Goal: Obtain resource: Download file/media

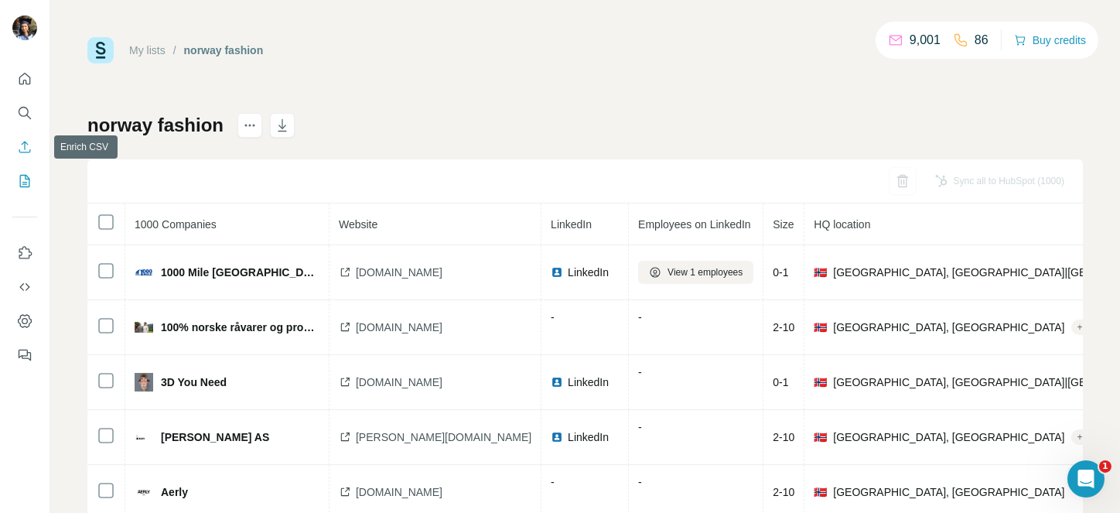
click at [26, 152] on icon "Enrich CSV" at bounding box center [25, 147] width 12 height 12
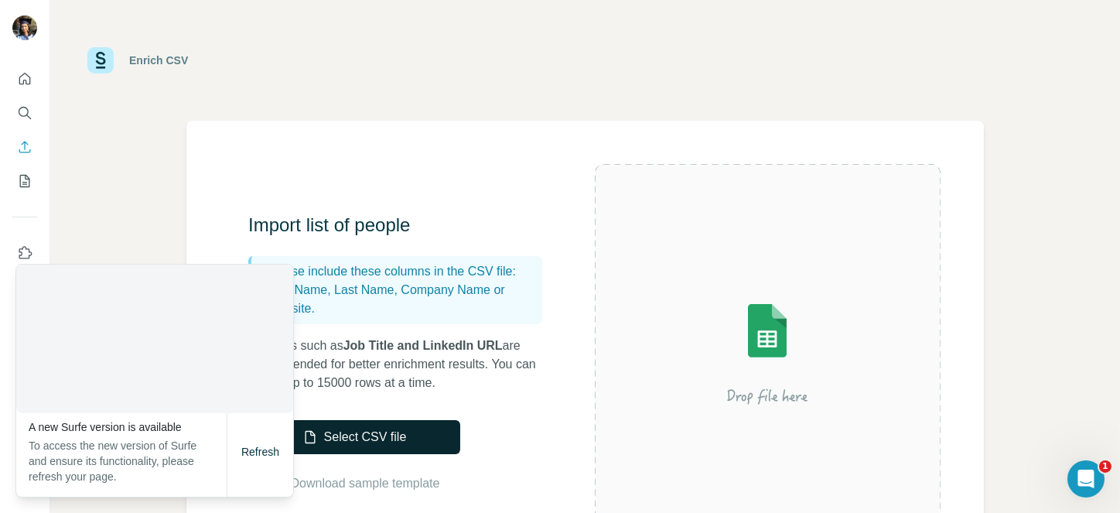
click at [384, 422] on button "Select CSV file" at bounding box center [354, 437] width 212 height 34
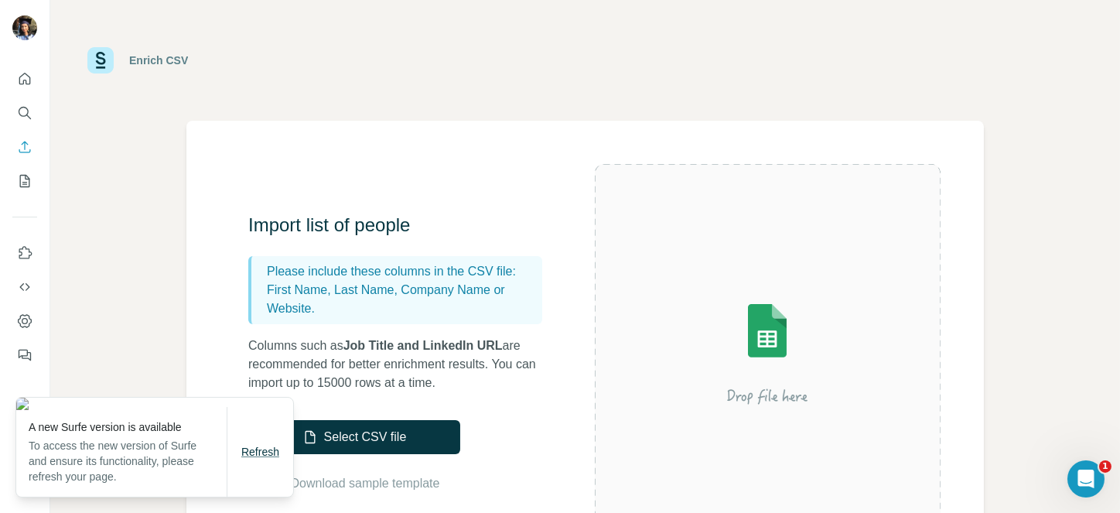
click at [252, 455] on span "Refresh" at bounding box center [260, 451] width 38 height 12
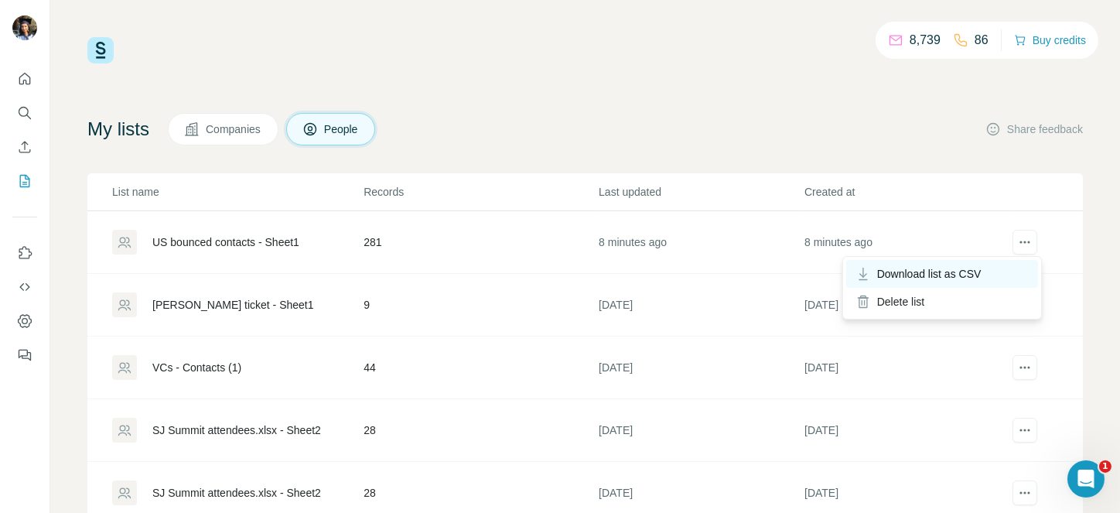
click at [971, 269] on span "Download list as CSV" at bounding box center [929, 273] width 104 height 15
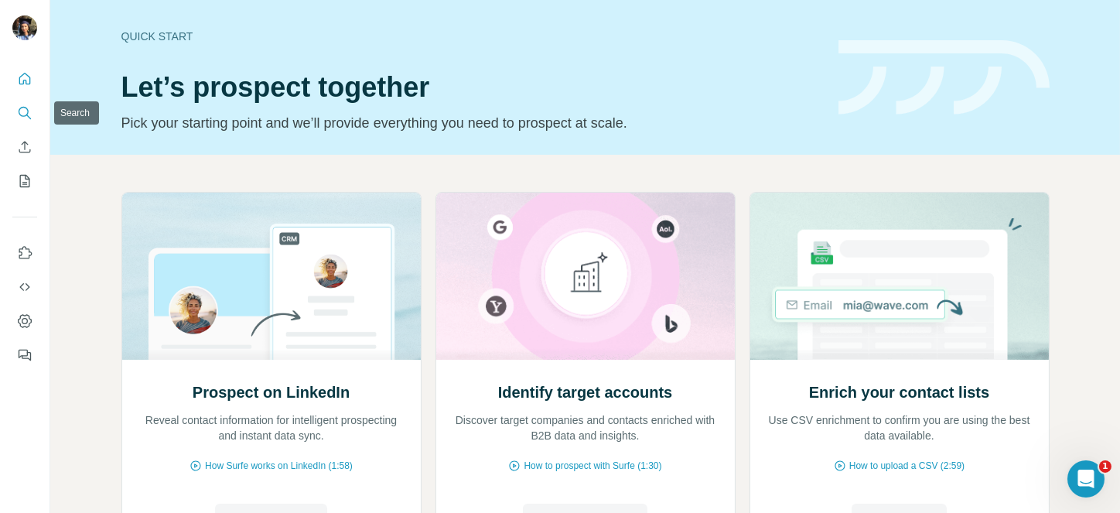
click at [19, 101] on button "Search" at bounding box center [24, 113] width 25 height 28
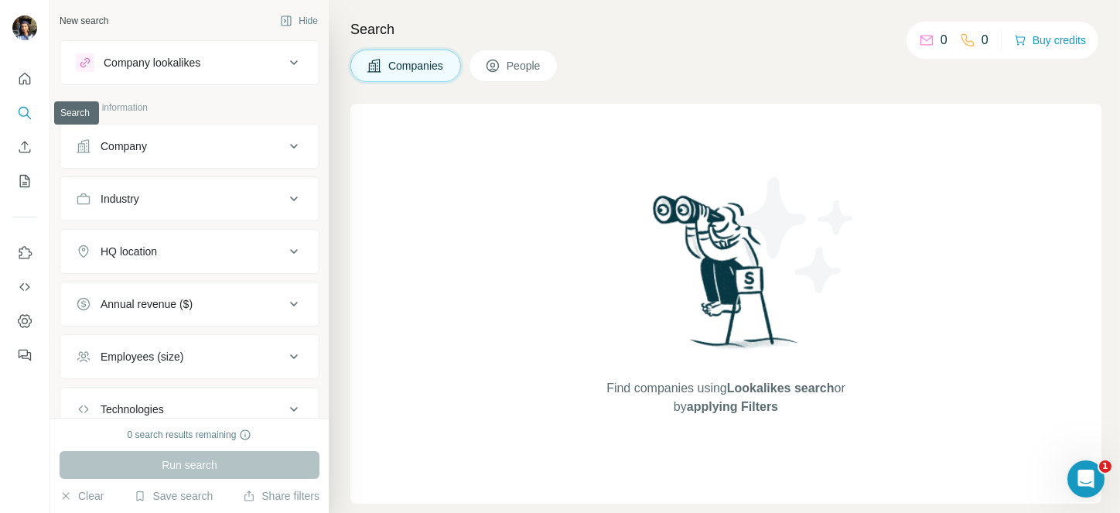
click at [29, 124] on button "Search" at bounding box center [24, 113] width 25 height 28
click at [500, 60] on icon at bounding box center [492, 65] width 15 height 15
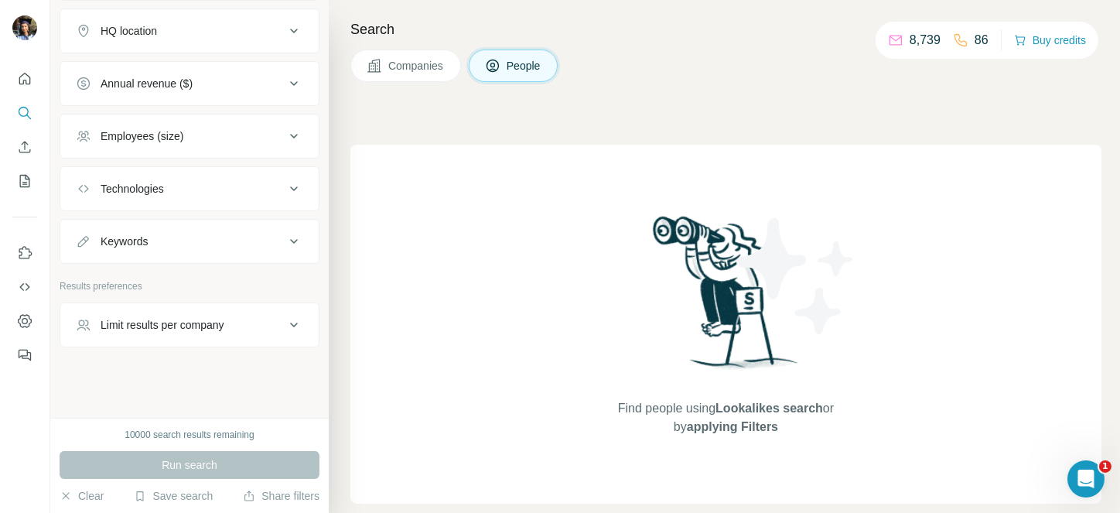
click at [206, 318] on div "Limit results per company" at bounding box center [163, 324] width 124 height 15
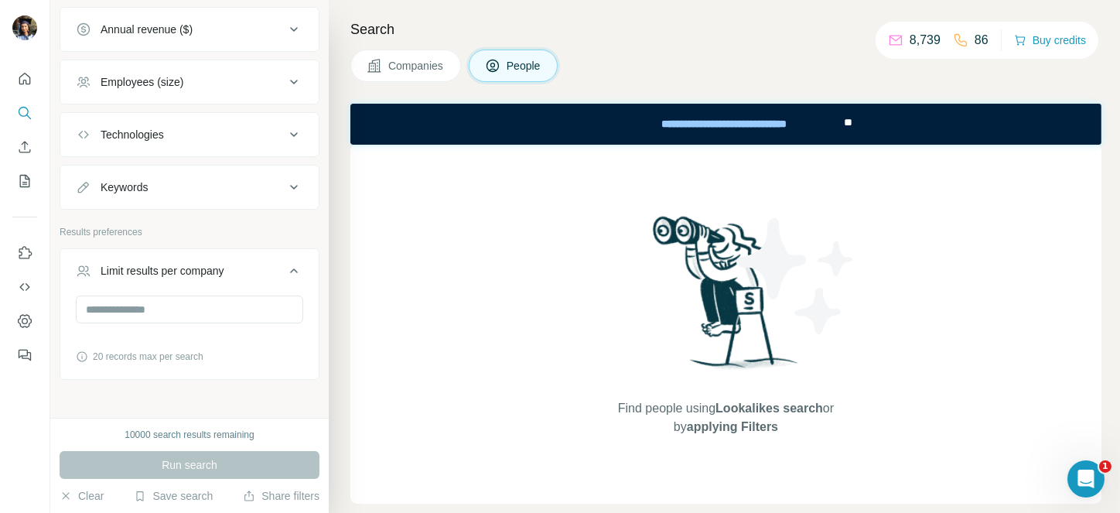
scroll to position [548, 0]
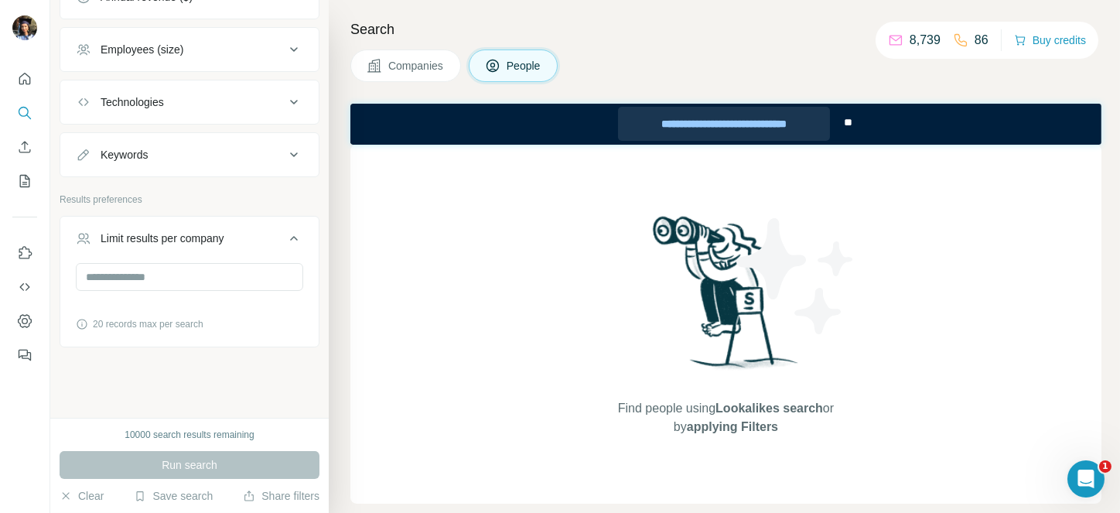
click at [806, 123] on div "**********" at bounding box center [723, 123] width 213 height 34
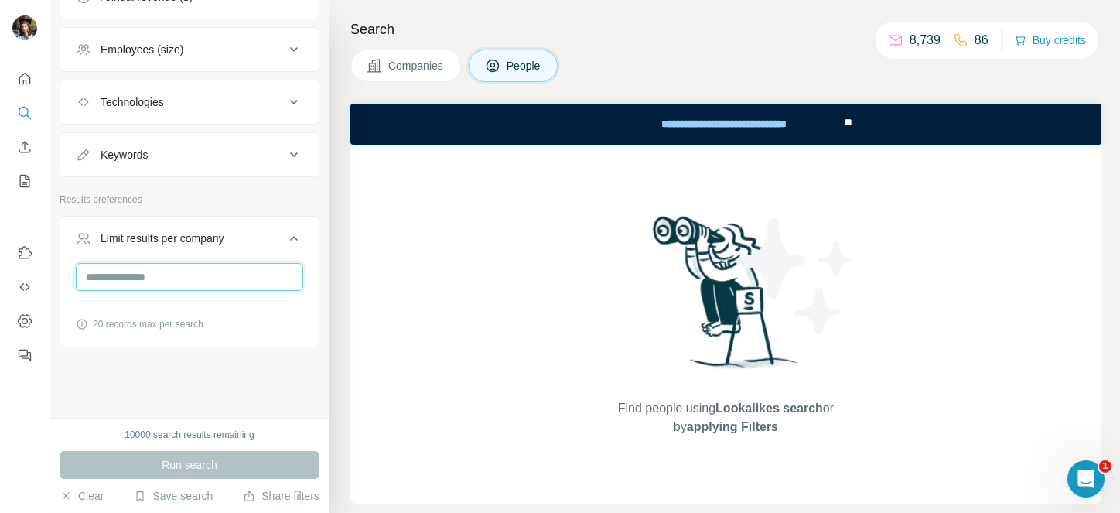
click at [147, 268] on input "number" at bounding box center [189, 277] width 227 height 28
click at [84, 325] on icon at bounding box center [82, 324] width 12 height 12
click at [172, 269] on input "number" at bounding box center [189, 277] width 227 height 28
click at [285, 234] on icon at bounding box center [294, 238] width 19 height 19
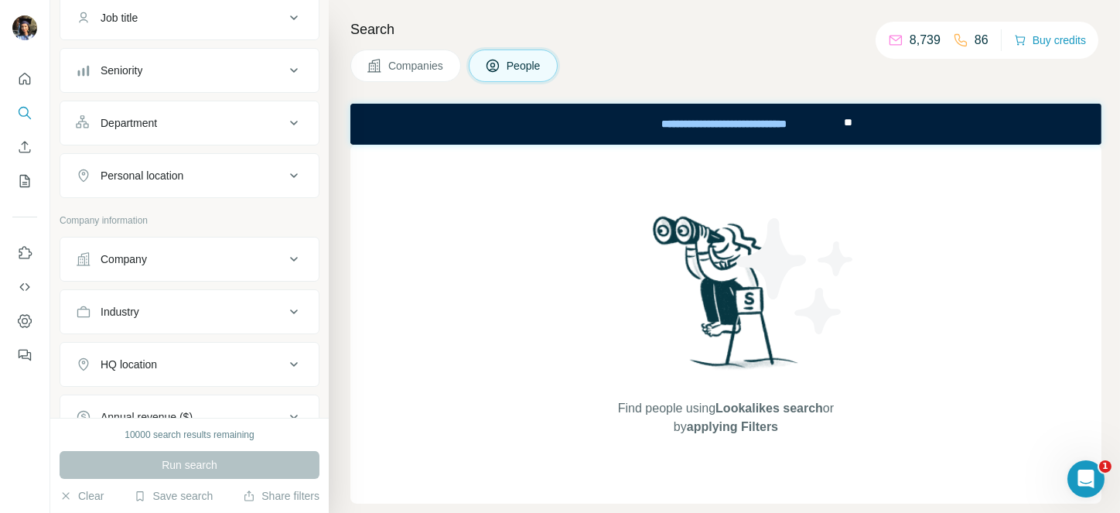
scroll to position [146, 0]
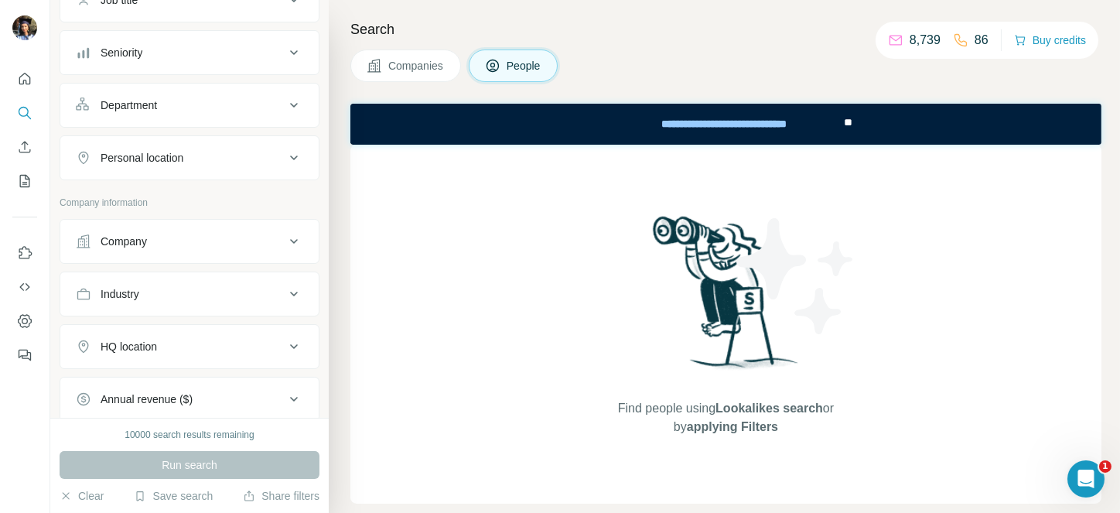
click at [155, 230] on button "Company" at bounding box center [189, 241] width 258 height 37
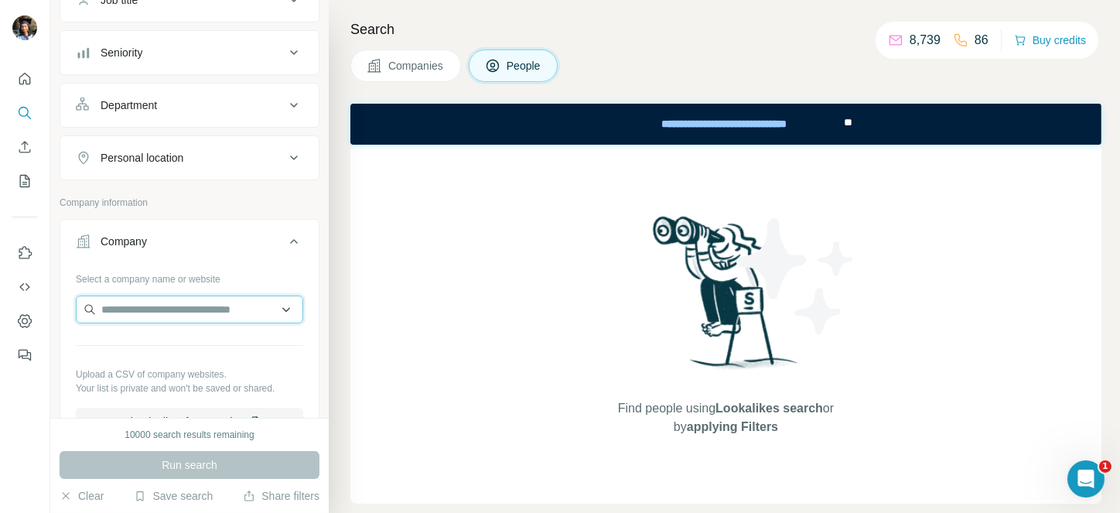
click at [151, 304] on input "text" at bounding box center [189, 309] width 227 height 28
type input "******"
